Goal: Find specific page/section: Find specific page/section

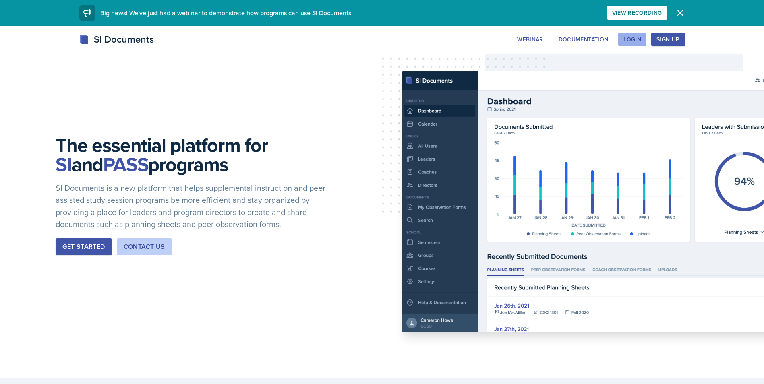
click at [636, 41] on div "Login" at bounding box center [632, 39] width 18 height 6
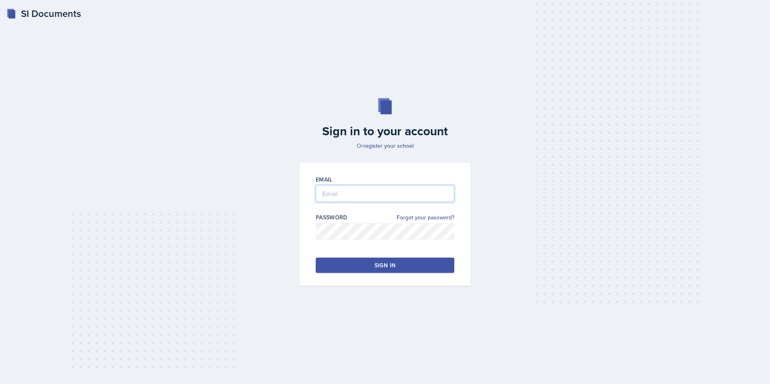
click at [370, 198] on input "email" at bounding box center [385, 193] width 139 height 17
type input "[EMAIL_ADDRESS][DOMAIN_NAME]"
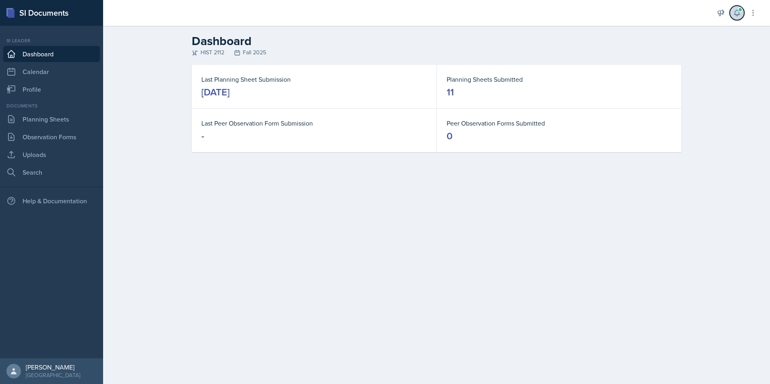
click at [742, 10] on button at bounding box center [737, 13] width 14 height 14
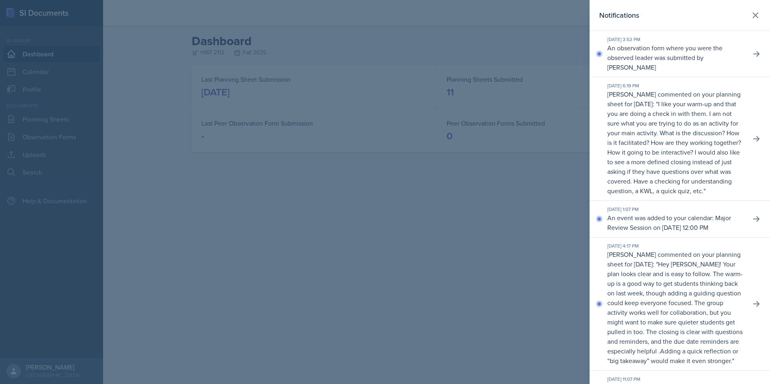
click at [676, 56] on p "An observation form where you were the observed leader was submitted by [PERSON…" at bounding box center [675, 57] width 137 height 29
click at [753, 50] on icon at bounding box center [756, 54] width 8 height 8
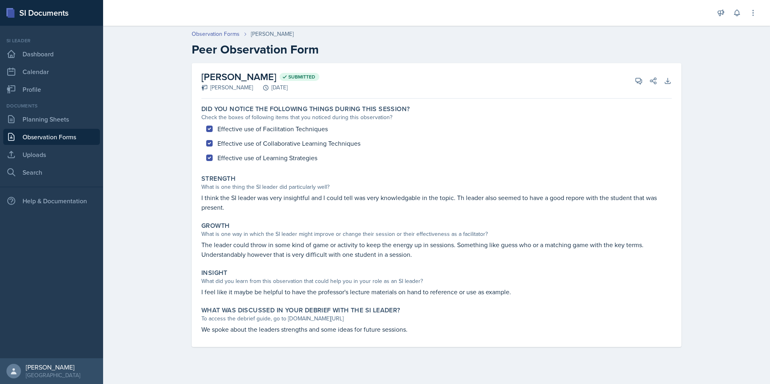
click at [70, 138] on link "Observation Forms" at bounding box center [51, 137] width 97 height 16
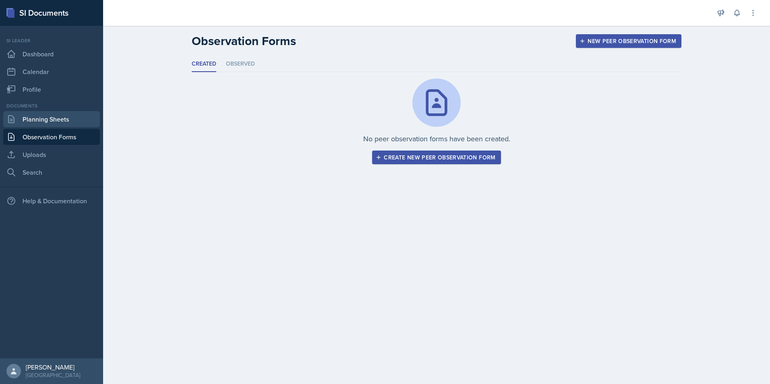
click at [64, 117] on link "Planning Sheets" at bounding box center [51, 119] width 97 height 16
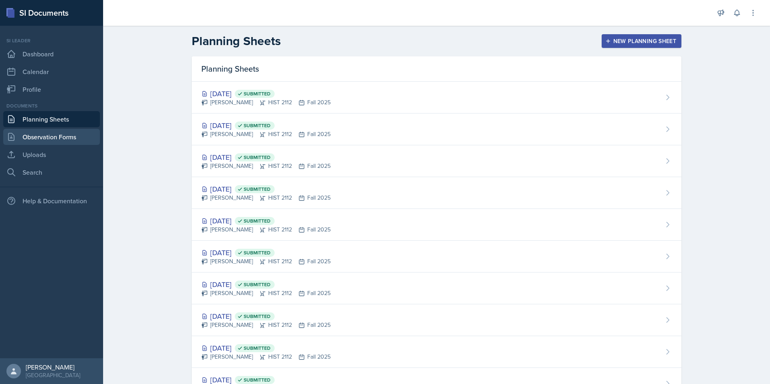
click at [65, 142] on link "Observation Forms" at bounding box center [51, 137] width 97 height 16
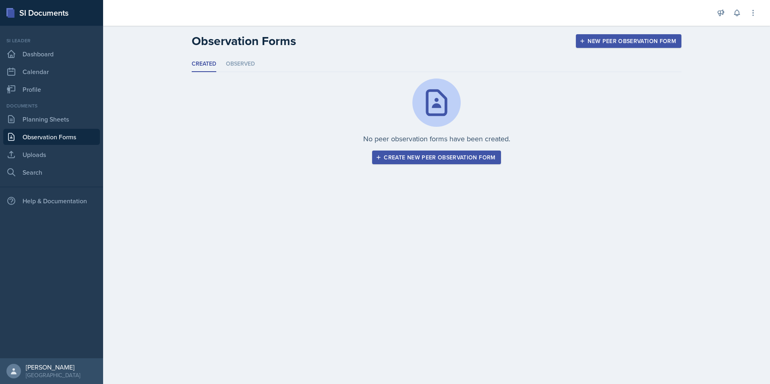
click at [622, 41] on div "New Peer Observation Form" at bounding box center [628, 41] width 95 height 6
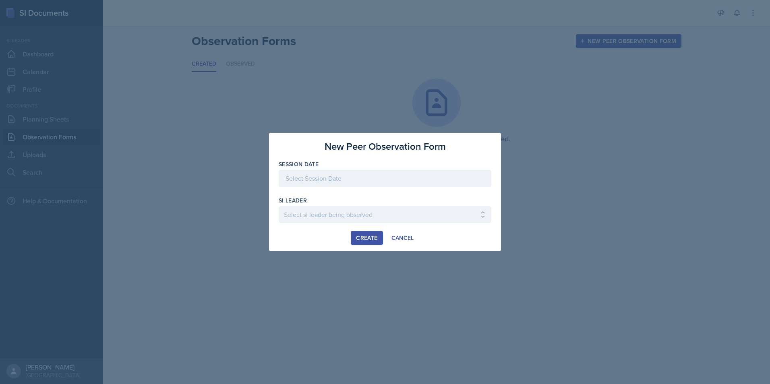
click at [355, 174] on div at bounding box center [385, 178] width 213 height 17
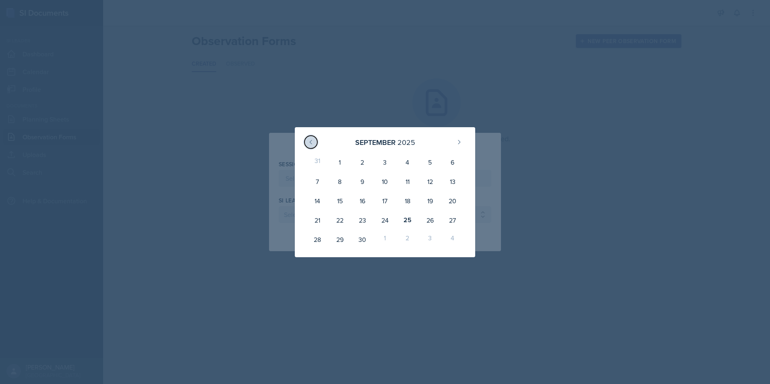
click at [308, 143] on icon at bounding box center [311, 142] width 6 height 6
click at [460, 143] on icon at bounding box center [459, 142] width 6 height 6
click at [527, 173] on div at bounding box center [385, 192] width 770 height 384
